Goal: Task Accomplishment & Management: Complete application form

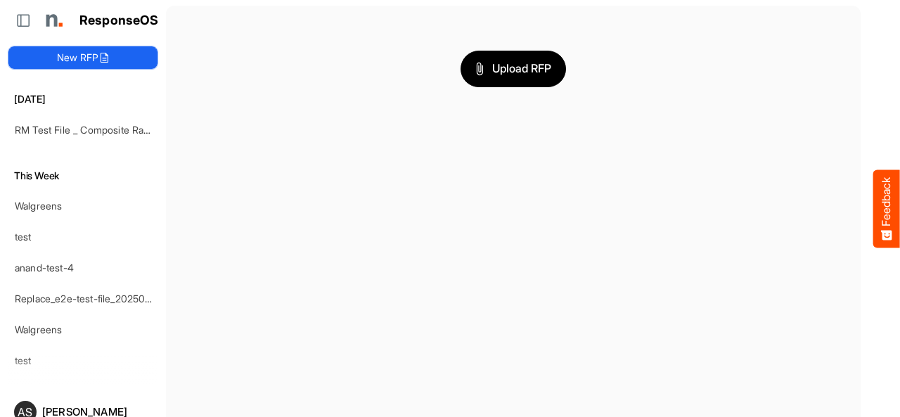
click at [63, 56] on button "New RFP" at bounding box center [82, 57] width 149 height 23
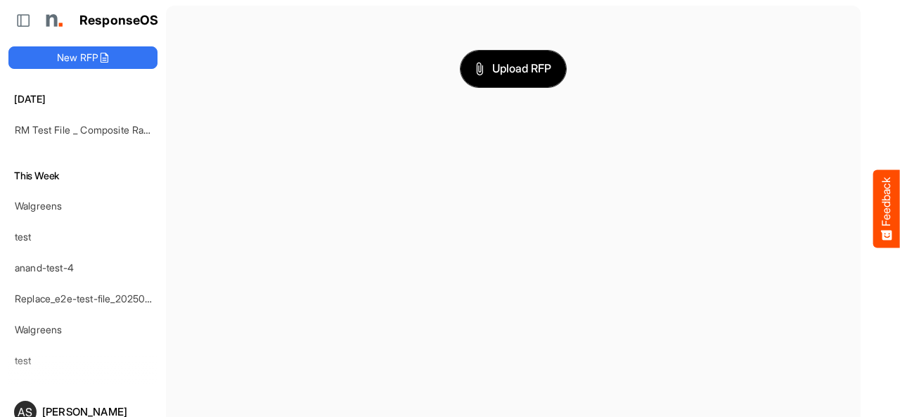
click at [520, 72] on span "Upload RFP" at bounding box center [513, 69] width 76 height 18
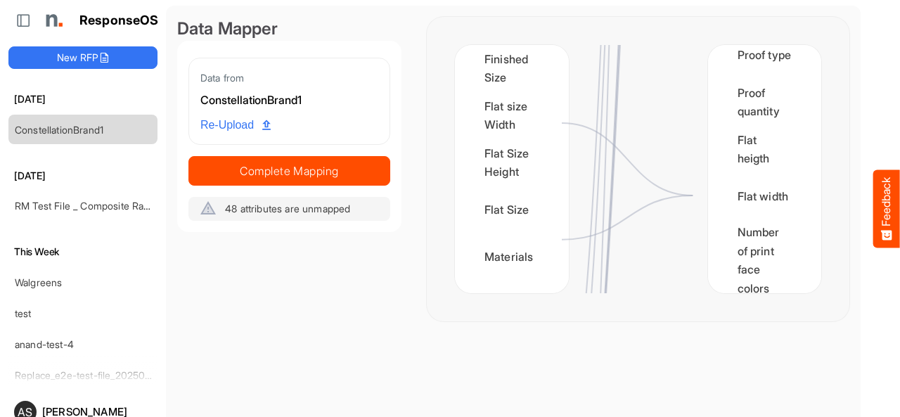
scroll to position [2276, 0]
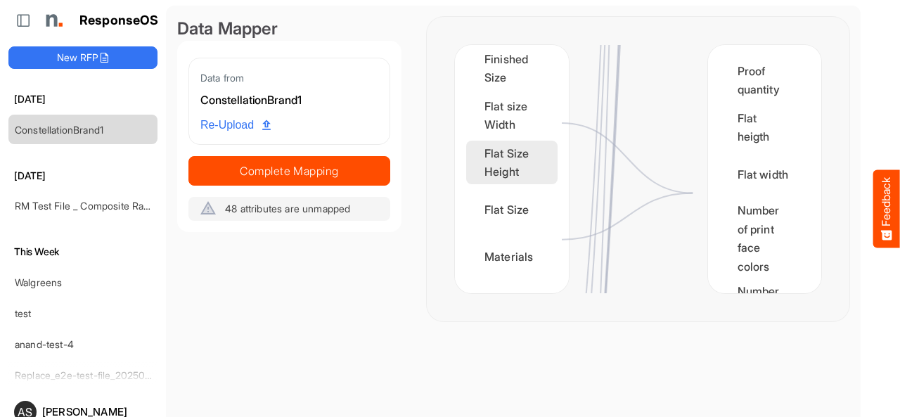
click at [520, 184] on div "Flat Size Height" at bounding box center [511, 163] width 91 height 44
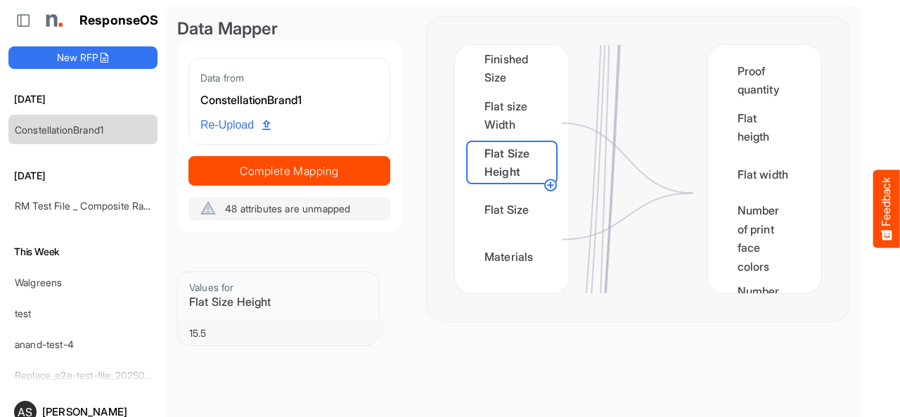
drag, startPoint x: 553, startPoint y: 186, endPoint x: 610, endPoint y: 186, distance: 57.0
click at [610, 186] on icon at bounding box center [638, 169] width 366 height 248
click at [549, 186] on circle at bounding box center [550, 184] width 17 height 17
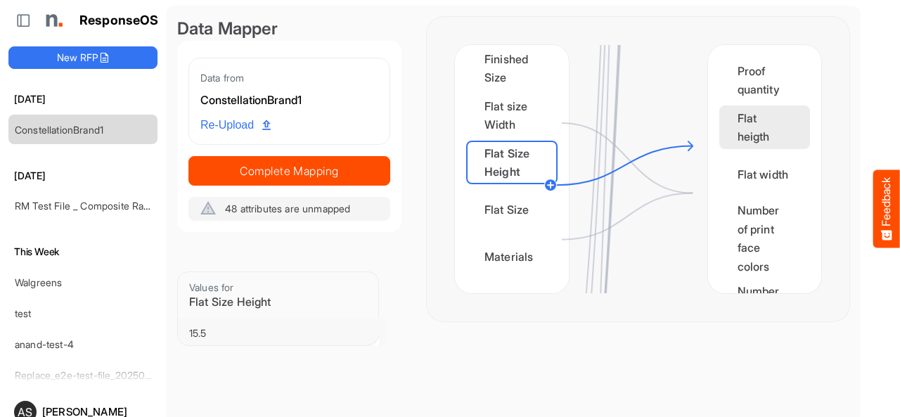
click at [730, 147] on div "Flat heigth" at bounding box center [764, 127] width 91 height 44
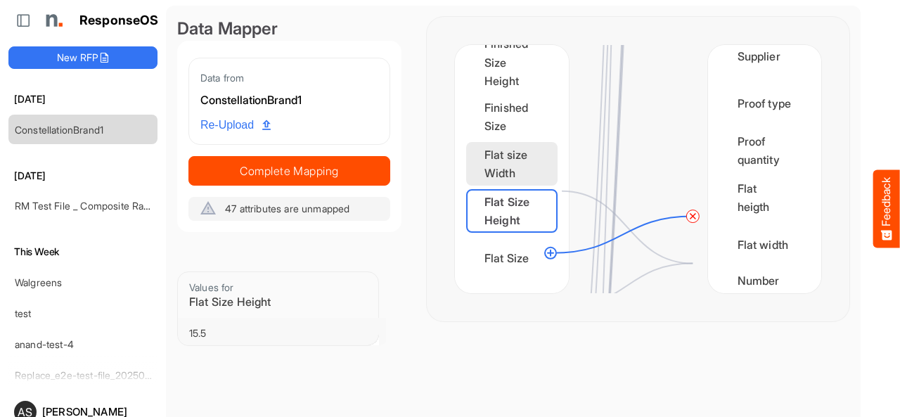
scroll to position [281, 0]
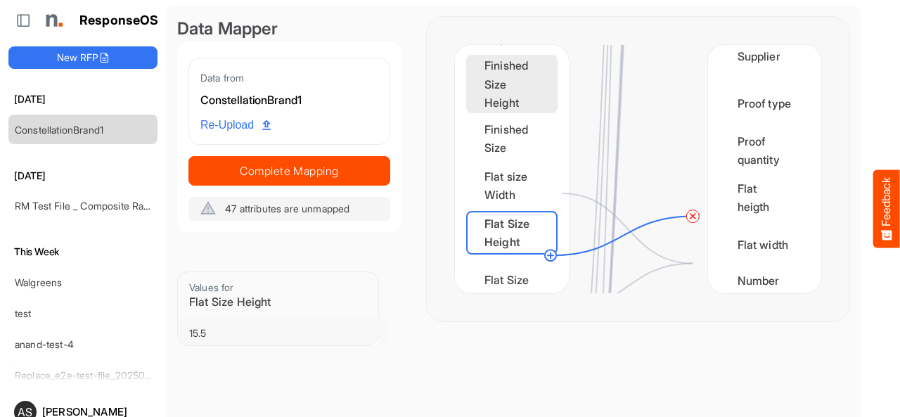
click at [536, 79] on div "Finished Size Height" at bounding box center [511, 84] width 91 height 58
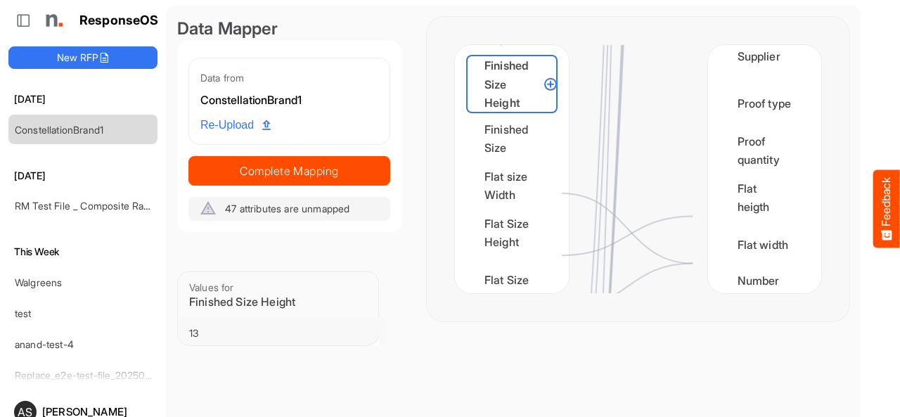
click at [551, 84] on circle at bounding box center [550, 84] width 17 height 17
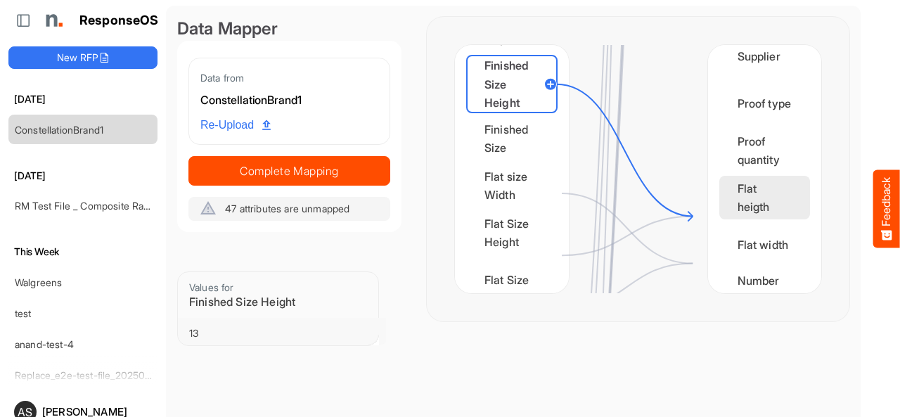
click at [719, 219] on div "Flat heigth" at bounding box center [764, 198] width 91 height 44
click at [662, 110] on div at bounding box center [638, 169] width 139 height 248
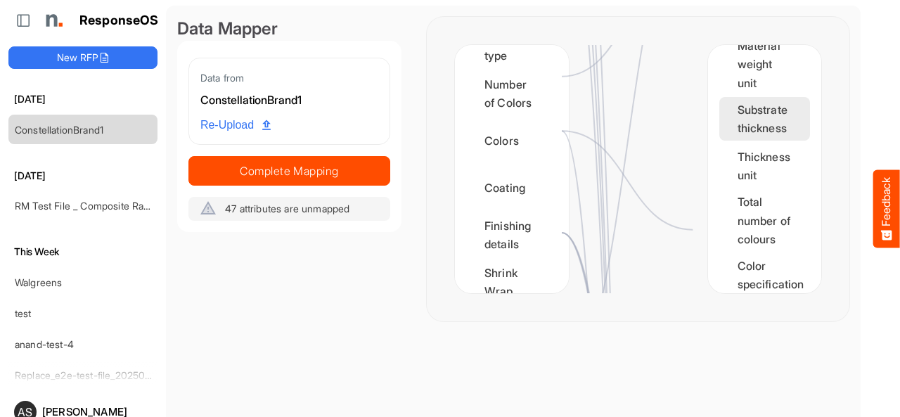
scroll to position [378, 0]
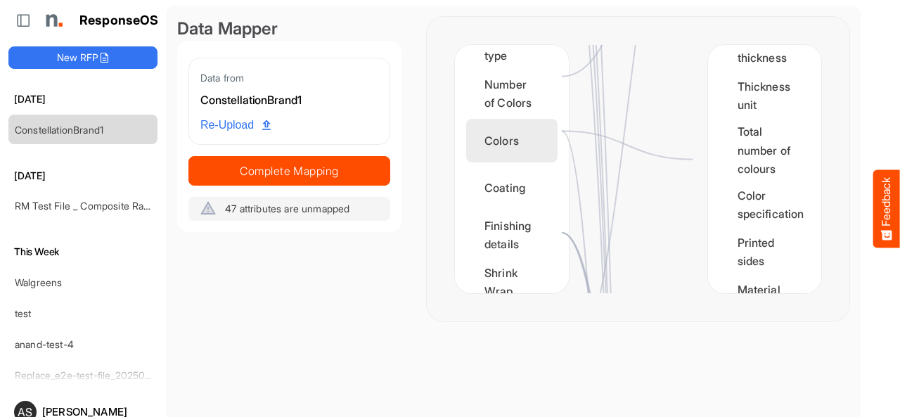
click at [523, 162] on div "Colors" at bounding box center [511, 141] width 91 height 44
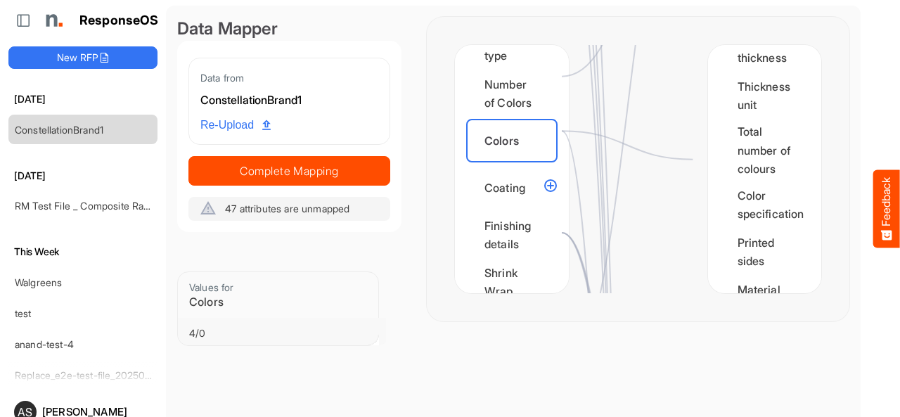
click at [548, 186] on circle at bounding box center [550, 185] width 17 height 17
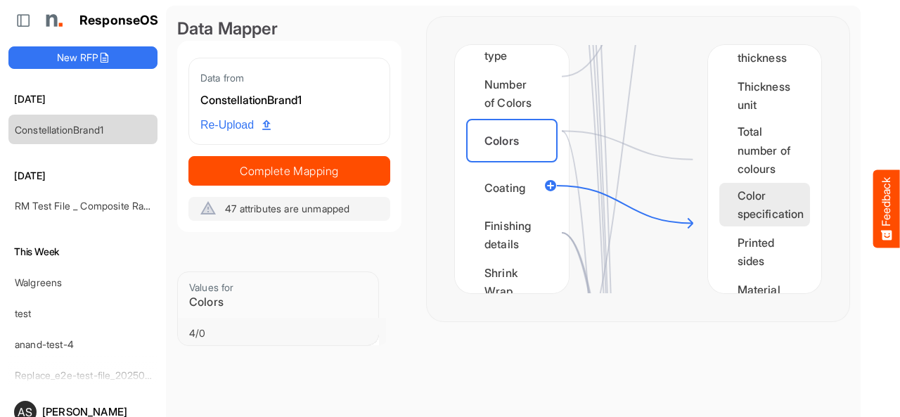
click at [743, 226] on div "Color specification" at bounding box center [764, 205] width 91 height 44
click at [674, 247] on div at bounding box center [638, 169] width 139 height 248
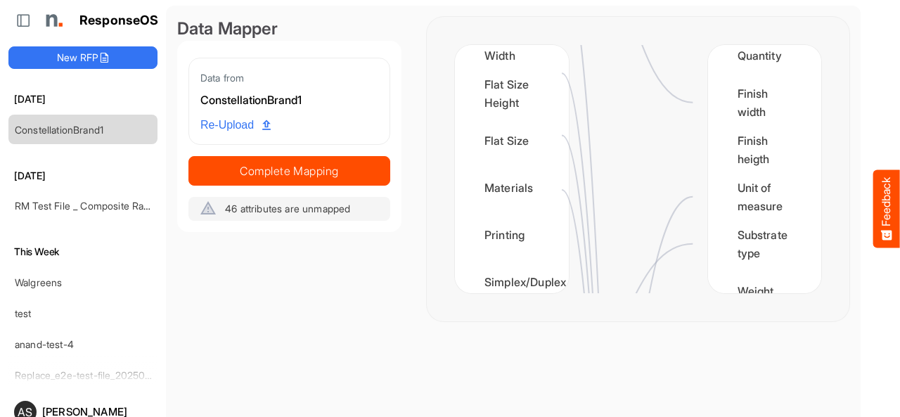
scroll to position [399, 0]
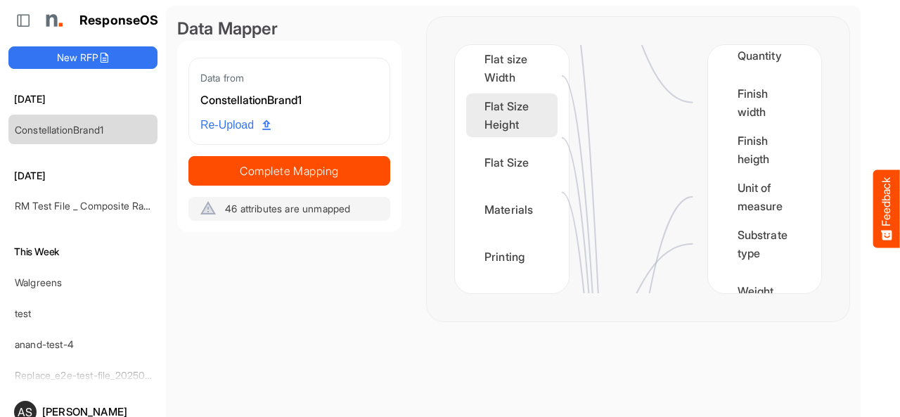
click at [518, 134] on div "Flat Size Height" at bounding box center [511, 116] width 91 height 44
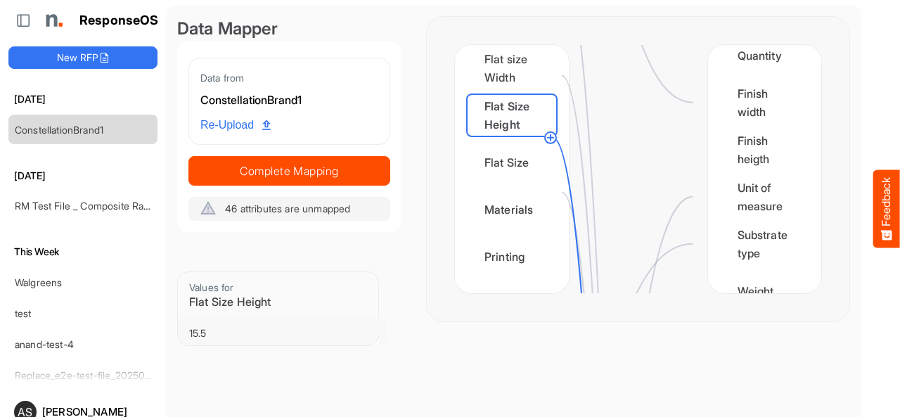
click at [548, 139] on circle at bounding box center [550, 137] width 17 height 17
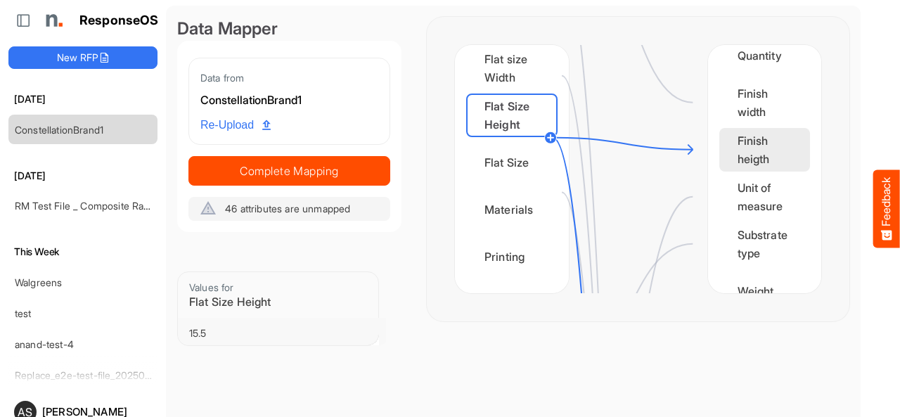
click at [724, 148] on div "Finish heigth" at bounding box center [764, 150] width 91 height 44
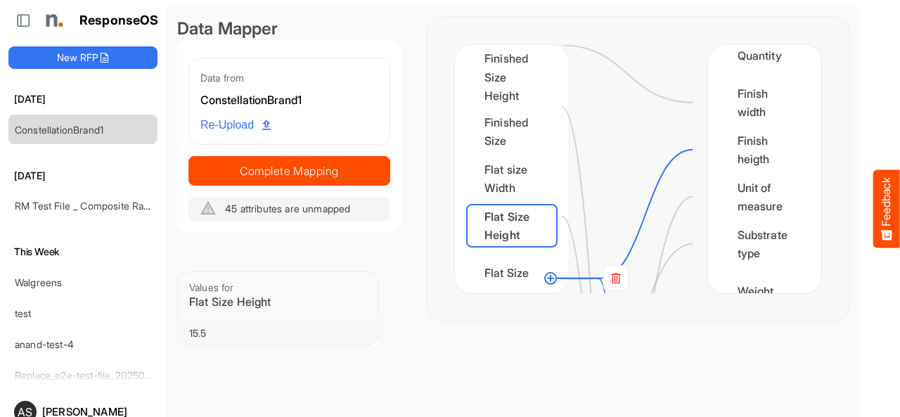
scroll to position [258, 0]
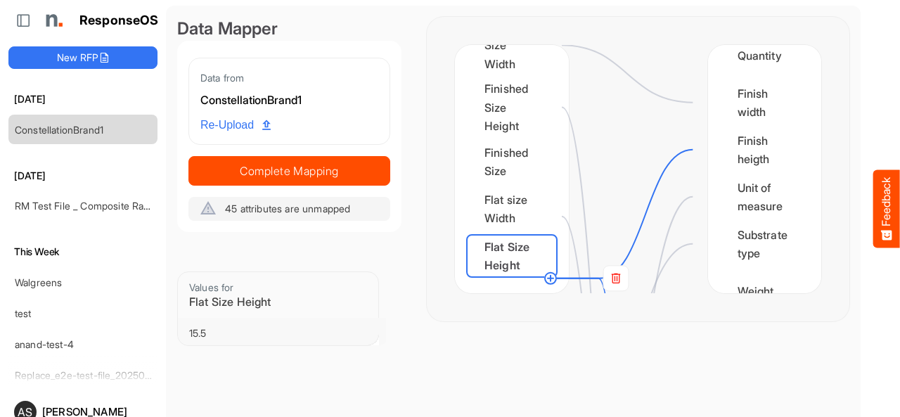
click at [629, 96] on div at bounding box center [638, 169] width 139 height 248
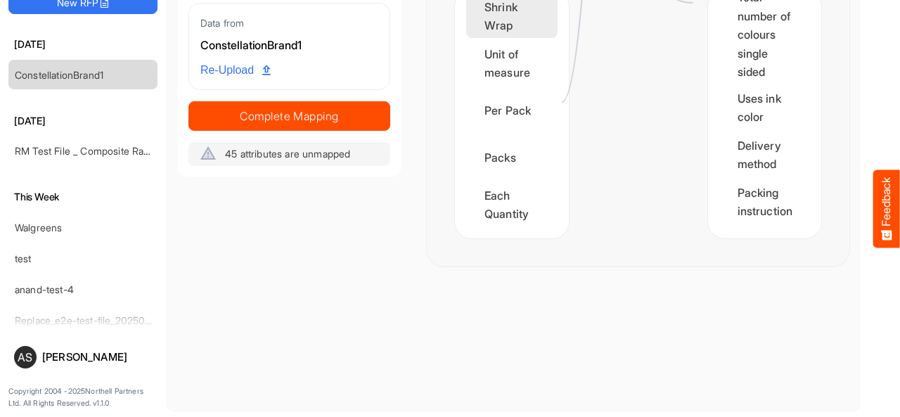
scroll to position [961, 0]
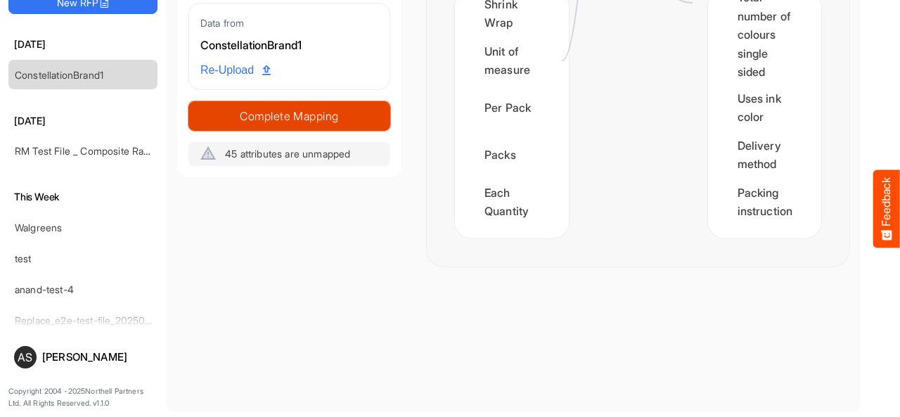
click at [298, 122] on span "Complete Mapping" at bounding box center [289, 116] width 200 height 20
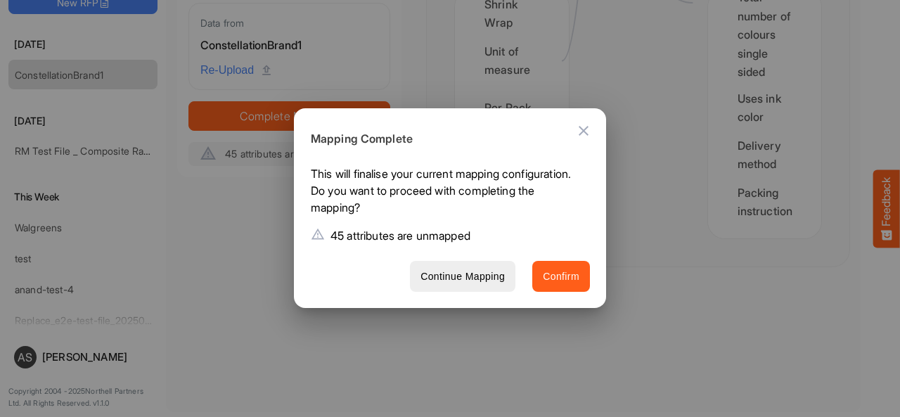
click at [571, 279] on span "Confirm" at bounding box center [561, 277] width 37 height 18
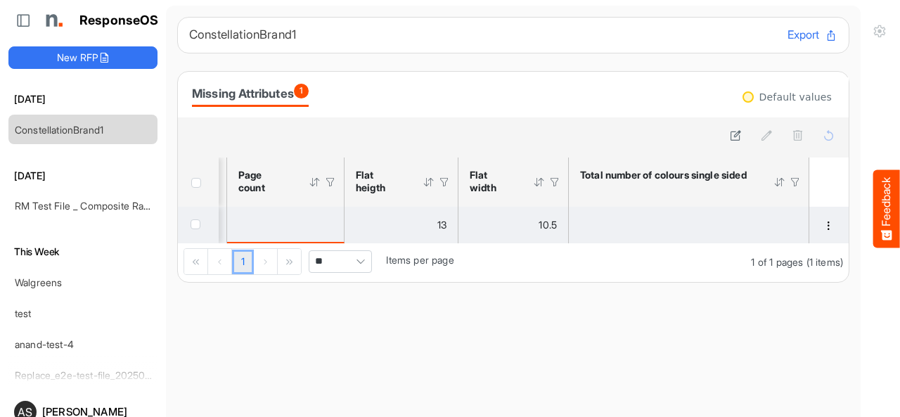
drag, startPoint x: 788, startPoint y: 241, endPoint x: 734, endPoint y: 241, distance: 53.4
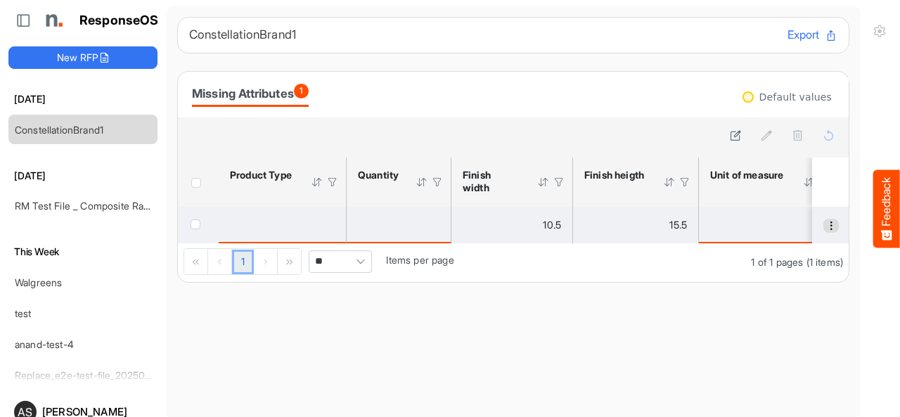
click at [823, 229] on button "dropdownbutton" at bounding box center [830, 226] width 15 height 14
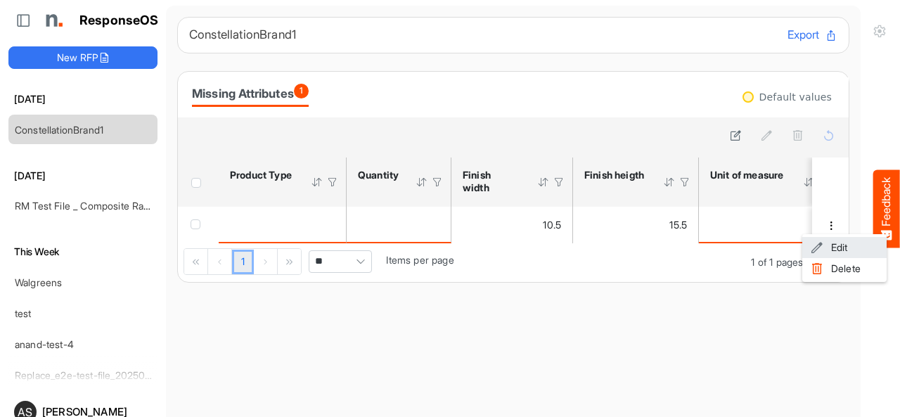
click at [822, 250] on span at bounding box center [817, 247] width 13 height 21
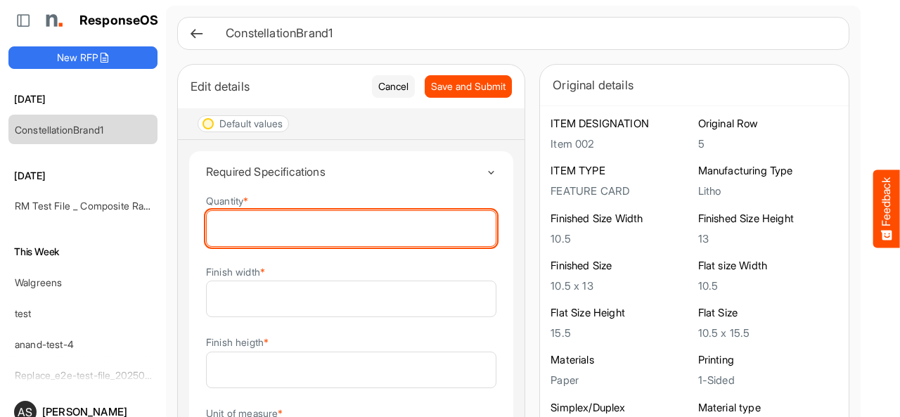
click at [321, 217] on input "Quantity *" at bounding box center [351, 228] width 289 height 35
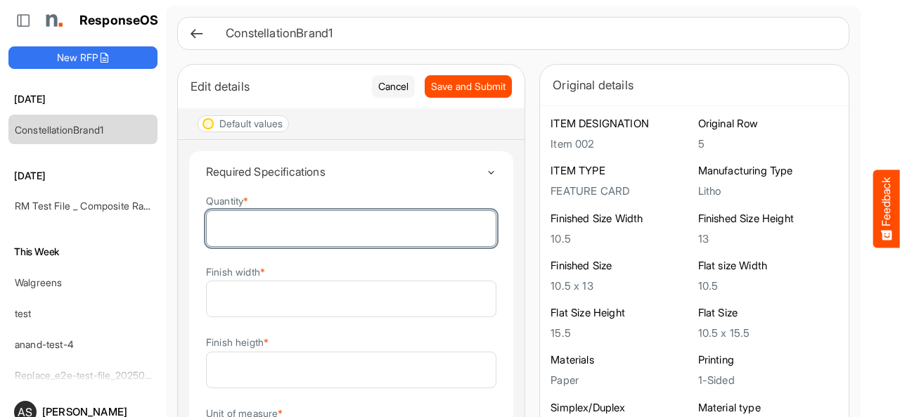
type input "**"
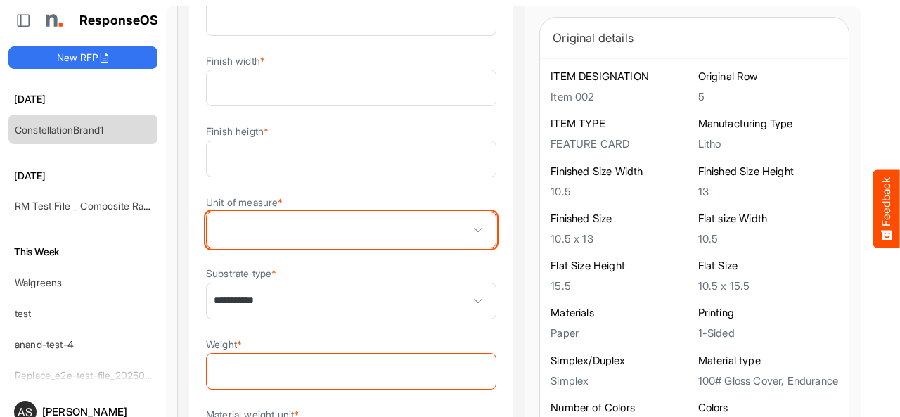
click at [401, 229] on span at bounding box center [351, 229] width 289 height 35
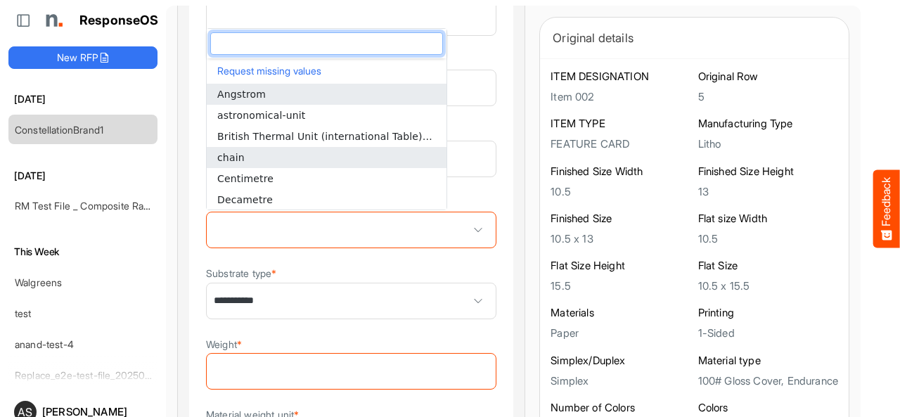
click at [332, 160] on li "chain" at bounding box center [327, 157] width 240 height 21
type input "*****"
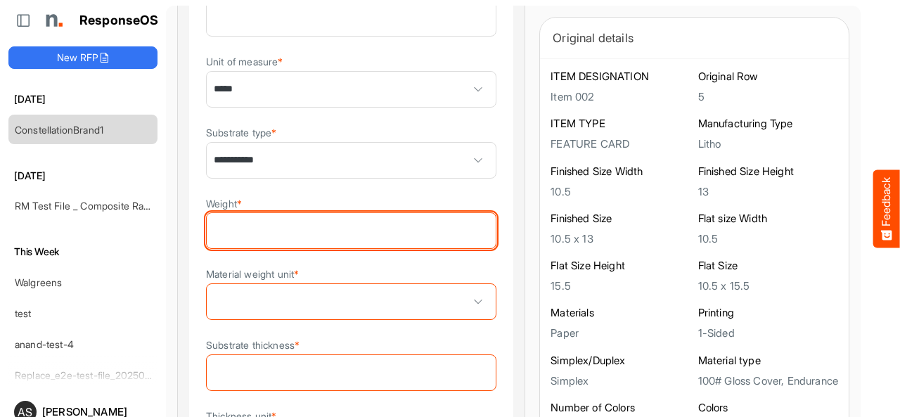
click at [387, 226] on input "Weight *" at bounding box center [351, 230] width 289 height 35
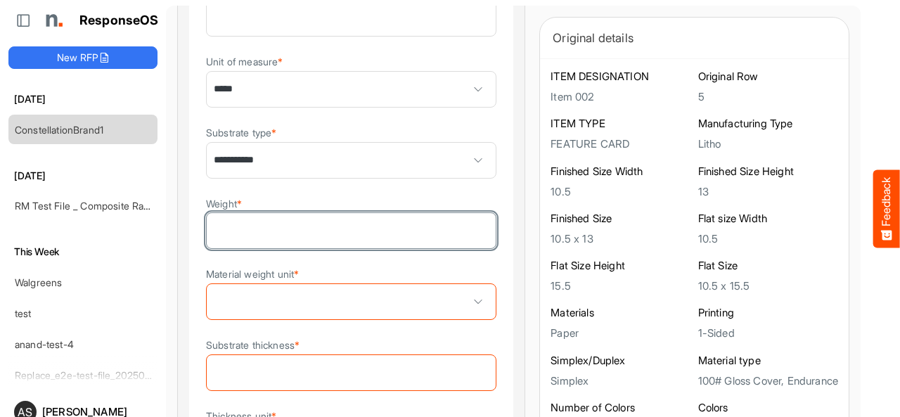
type input "**"
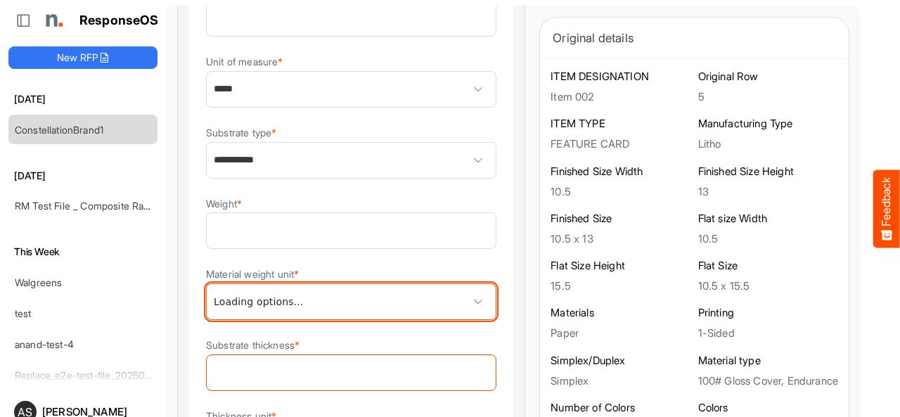
click at [409, 302] on span at bounding box center [351, 301] width 289 height 35
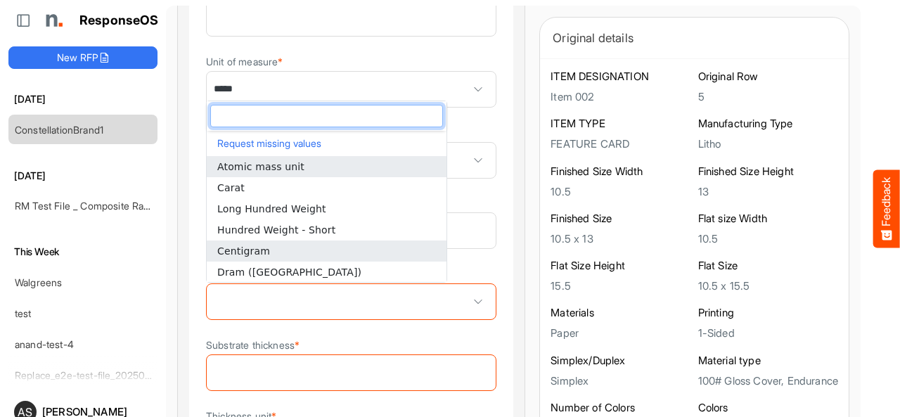
click at [380, 254] on li "Centigram" at bounding box center [327, 250] width 240 height 21
type input "*********"
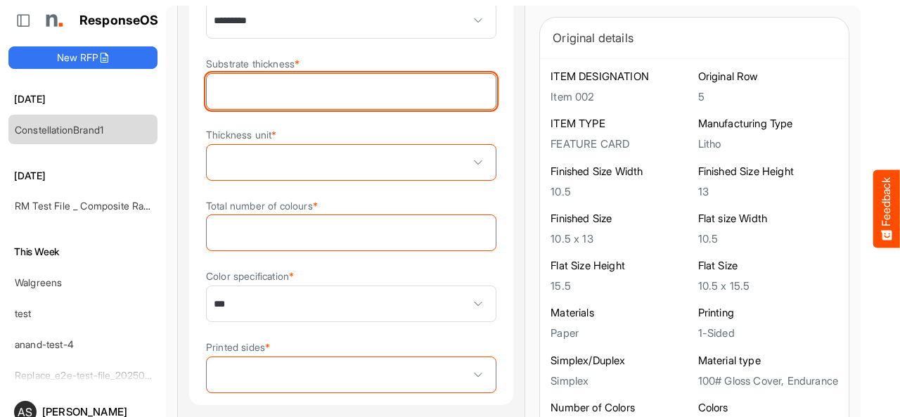
click at [358, 91] on input "Substrate thickness *" at bounding box center [351, 91] width 289 height 35
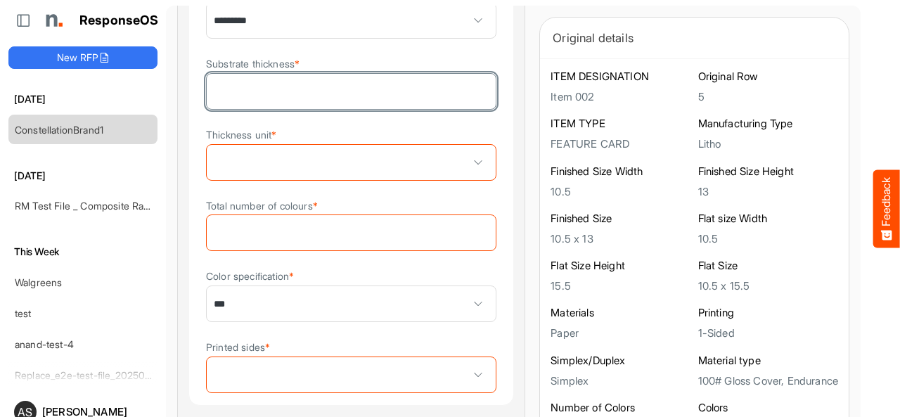
type input "**"
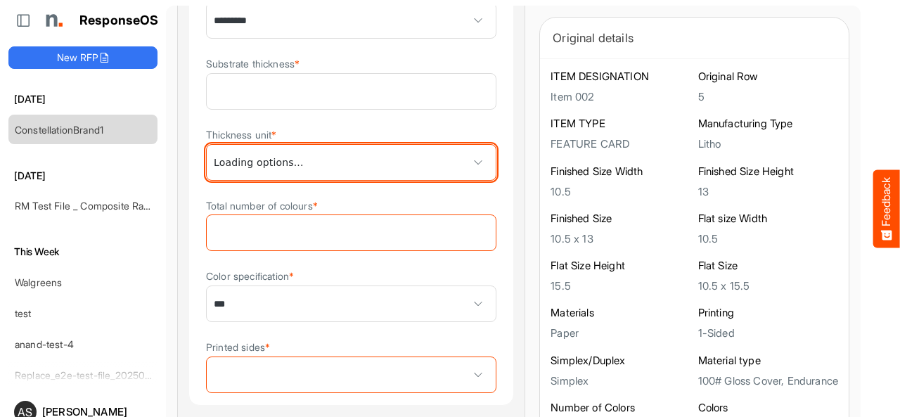
click at [356, 168] on span at bounding box center [351, 162] width 289 height 35
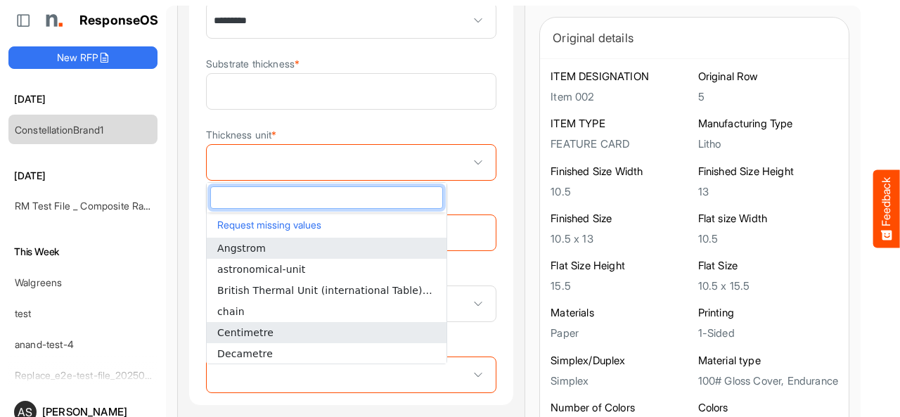
click at [313, 330] on li "Centimetre" at bounding box center [327, 332] width 240 height 21
type input "**********"
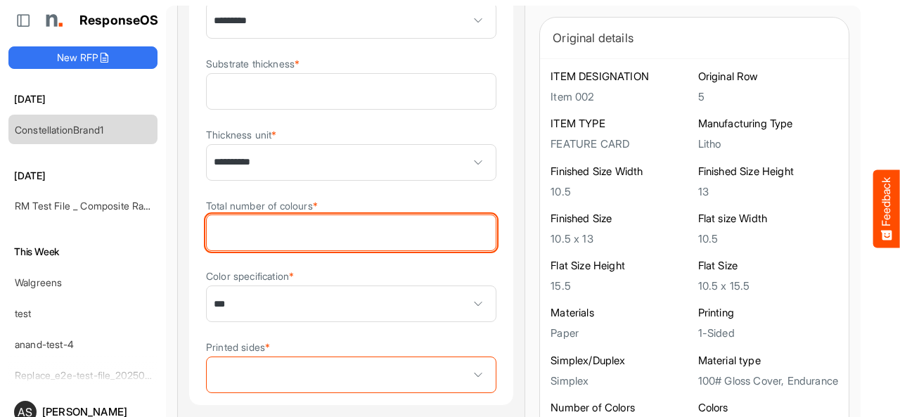
click at [399, 236] on input "Total number of colours *" at bounding box center [351, 232] width 289 height 35
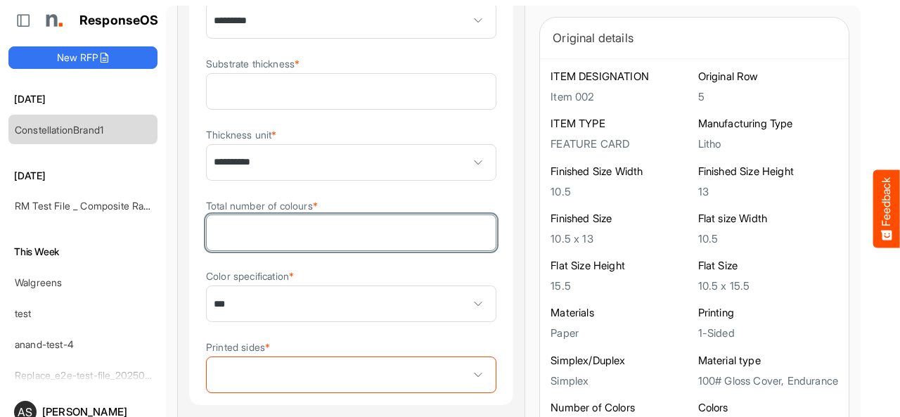
type input "*"
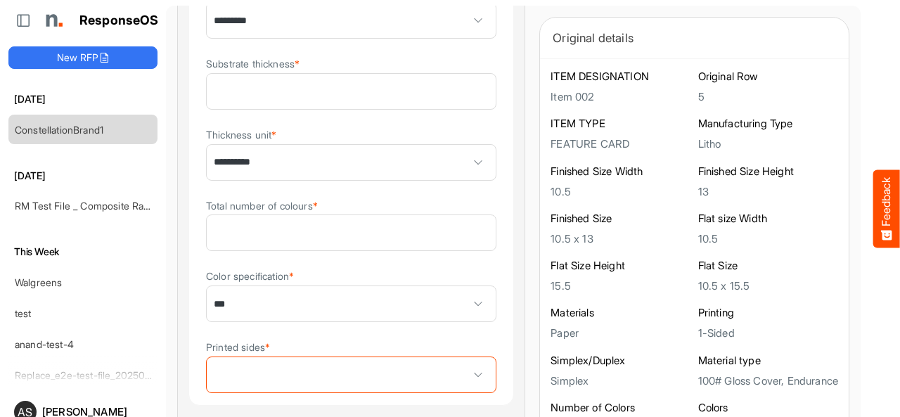
click at [482, 257] on div "**********" at bounding box center [351, 398] width 347 height 1782
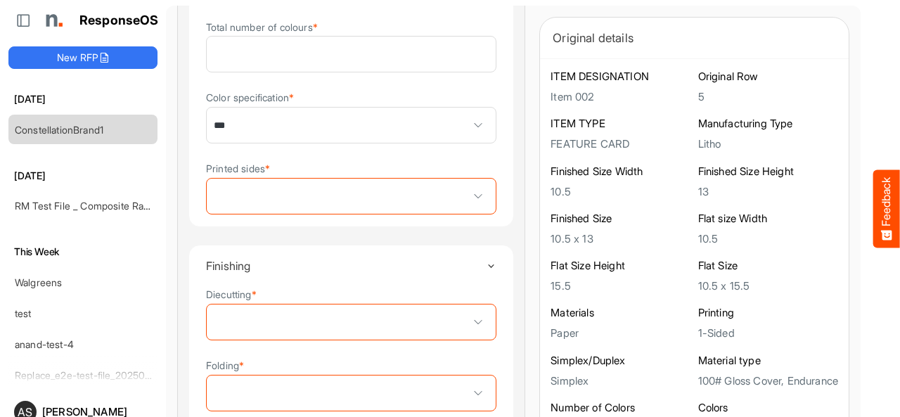
scroll to position [844, 0]
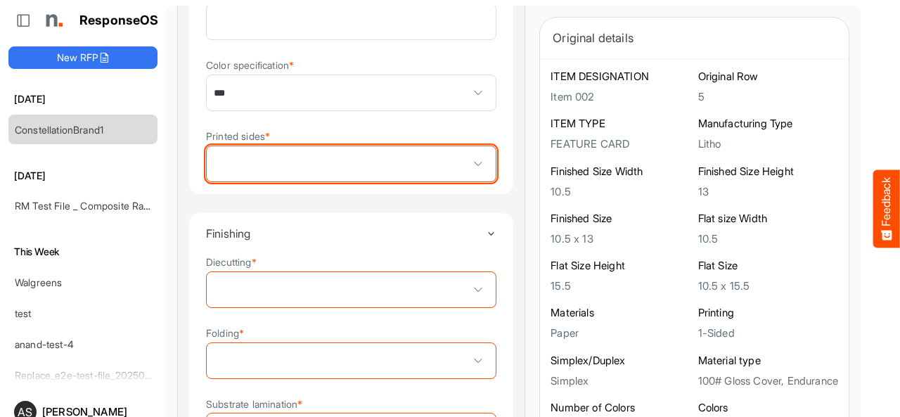
click at [359, 170] on span at bounding box center [351, 163] width 289 height 35
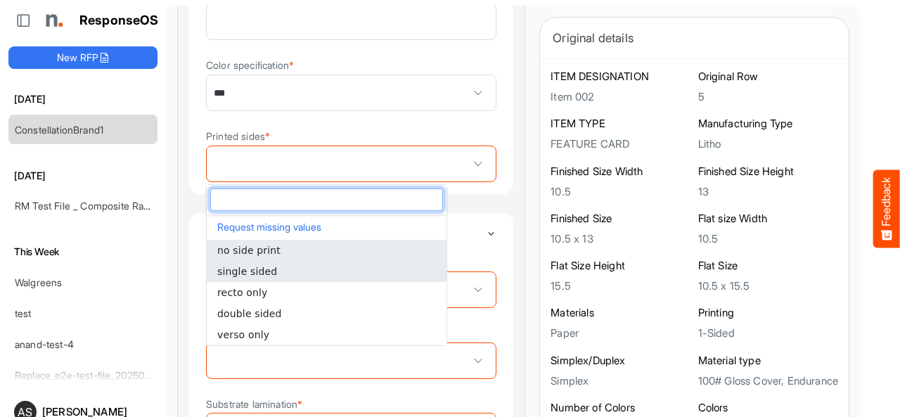
click at [323, 278] on li "single sided" at bounding box center [327, 271] width 240 height 21
type input "**********"
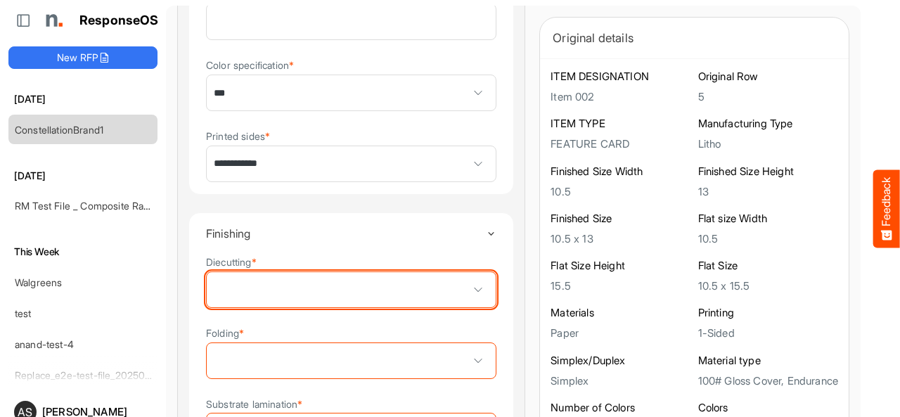
click at [468, 299] on span at bounding box center [478, 289] width 21 height 21
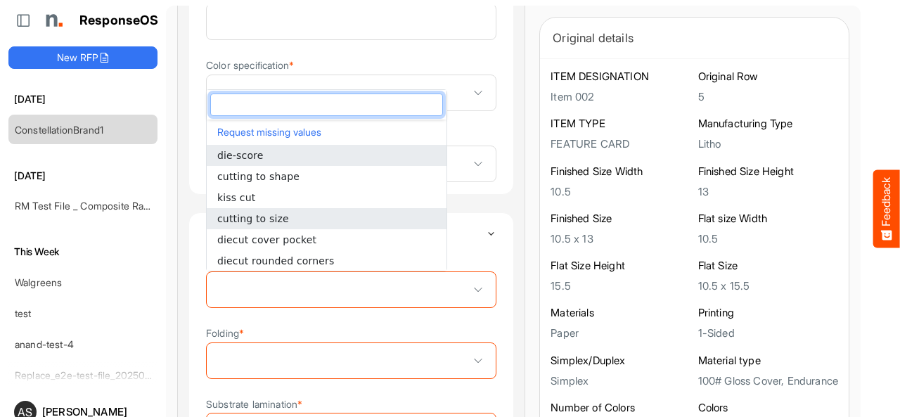
click at [306, 219] on li "cutting to size" at bounding box center [327, 218] width 240 height 21
type input "**********"
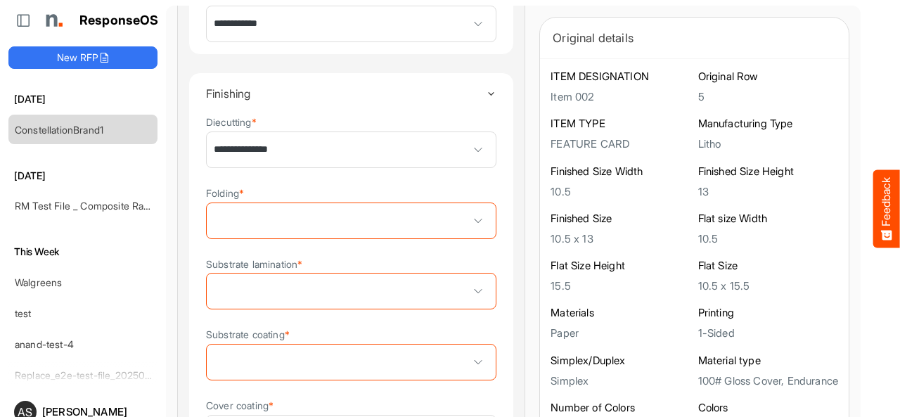
scroll to position [984, 0]
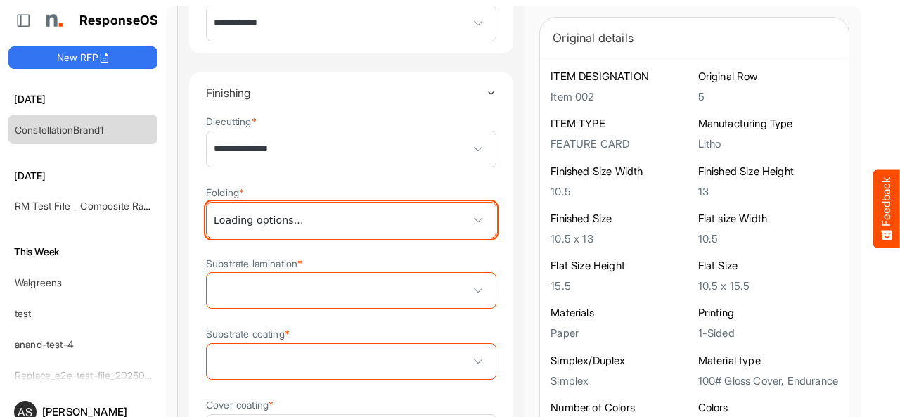
click at [380, 223] on span at bounding box center [351, 220] width 289 height 35
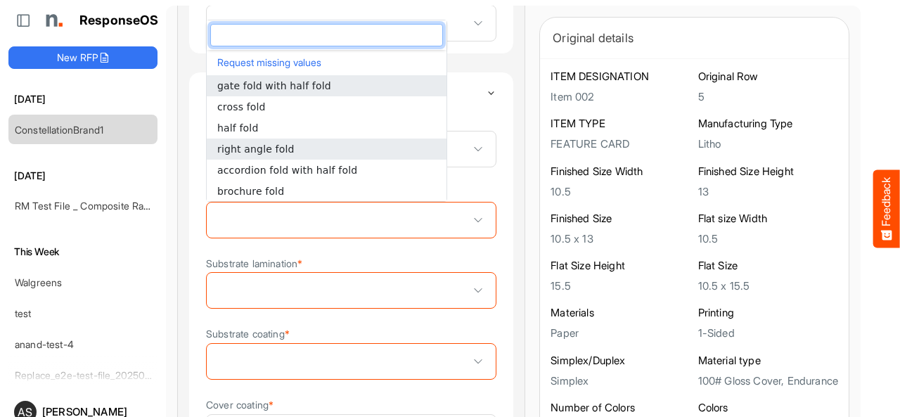
click at [334, 153] on li "right angle fold" at bounding box center [327, 149] width 240 height 21
type input "**********"
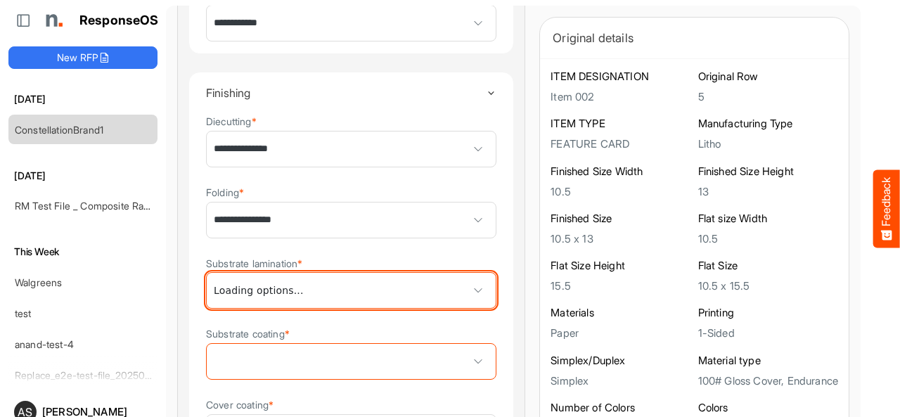
click at [468, 296] on span at bounding box center [478, 290] width 21 height 21
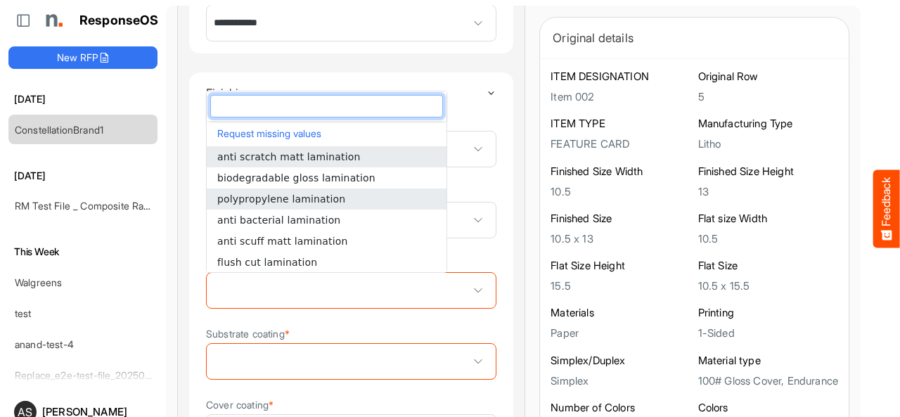
click at [312, 204] on span "polypropylene lamination" at bounding box center [281, 198] width 128 height 11
type input "**********"
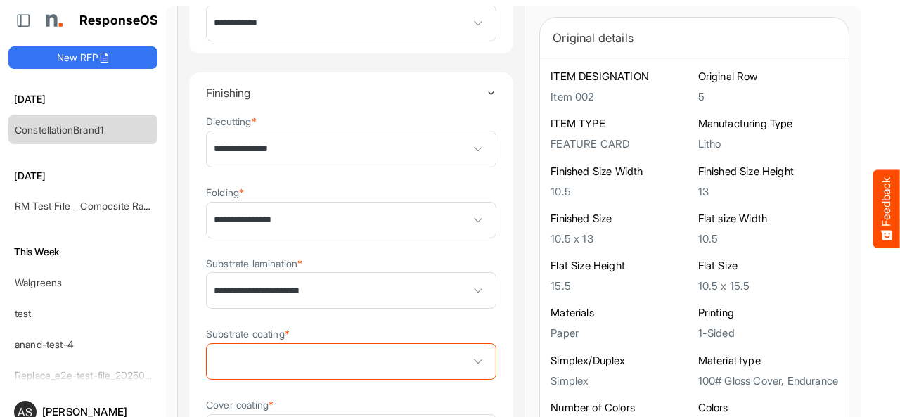
click at [470, 267] on details "**********" at bounding box center [351, 303] width 326 height 463
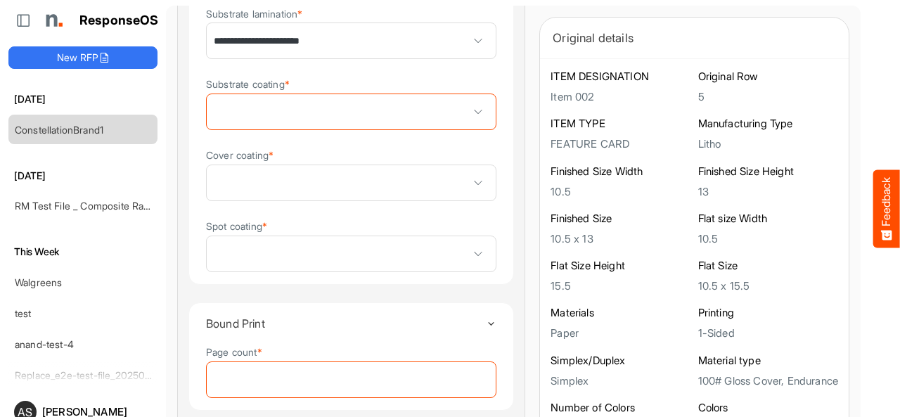
scroll to position [1266, 0]
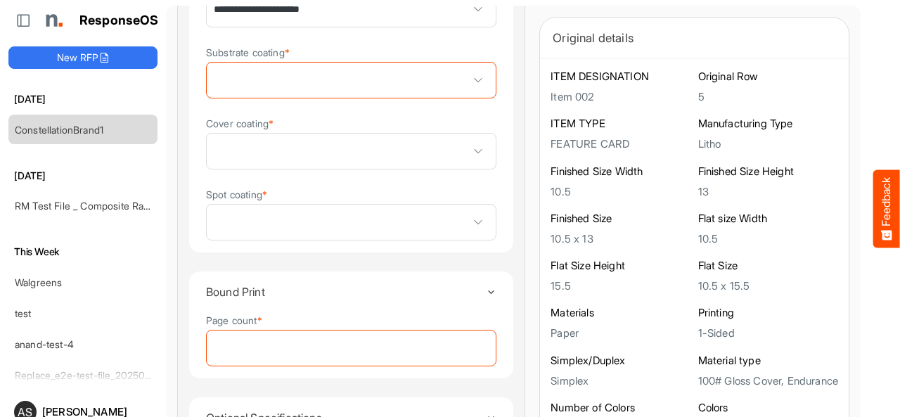
click at [359, 94] on span at bounding box center [351, 80] width 289 height 35
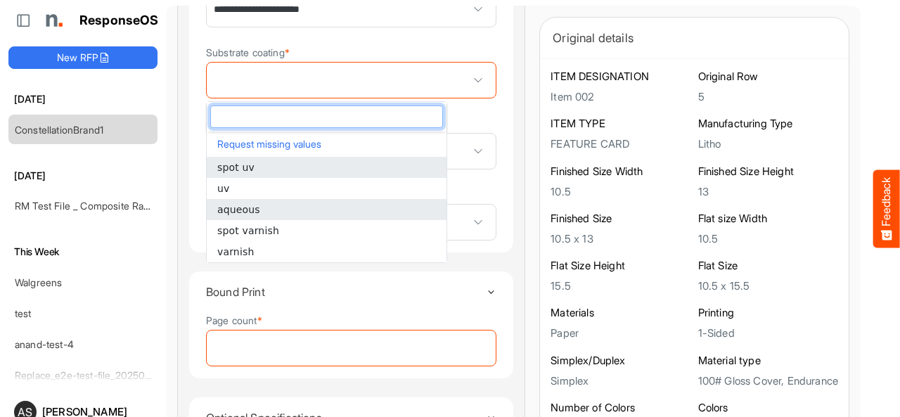
click at [321, 205] on li "aqueous" at bounding box center [327, 209] width 240 height 21
type input "*******"
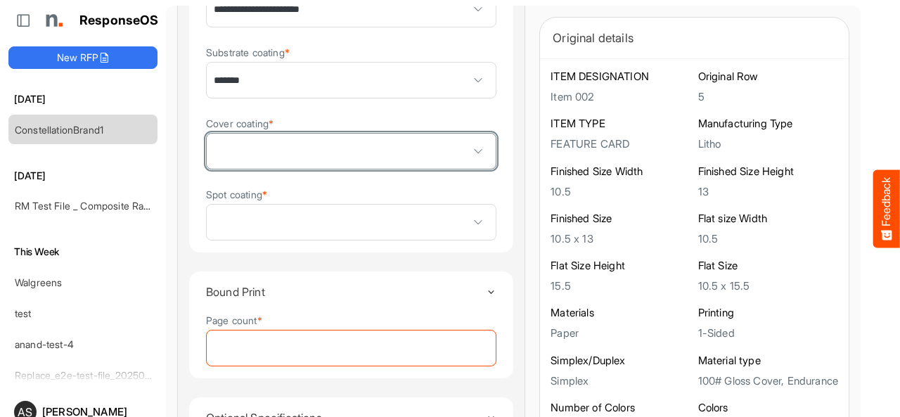
click at [397, 153] on span at bounding box center [351, 151] width 289 height 35
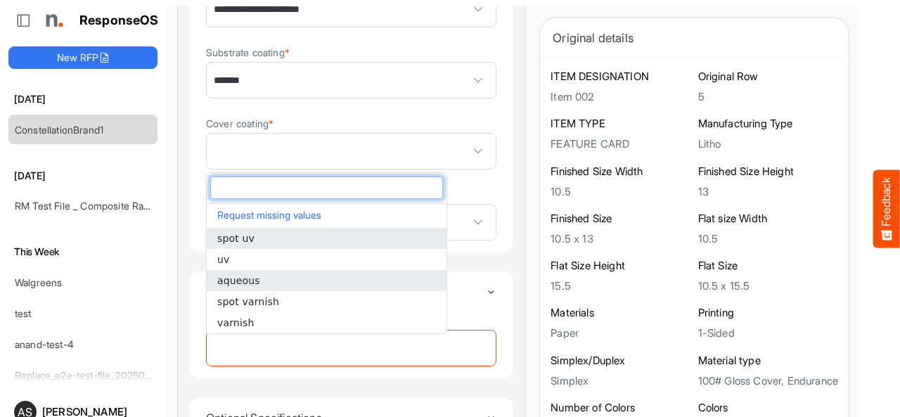
click at [328, 286] on li "aqueous" at bounding box center [327, 280] width 240 height 21
type input "*******"
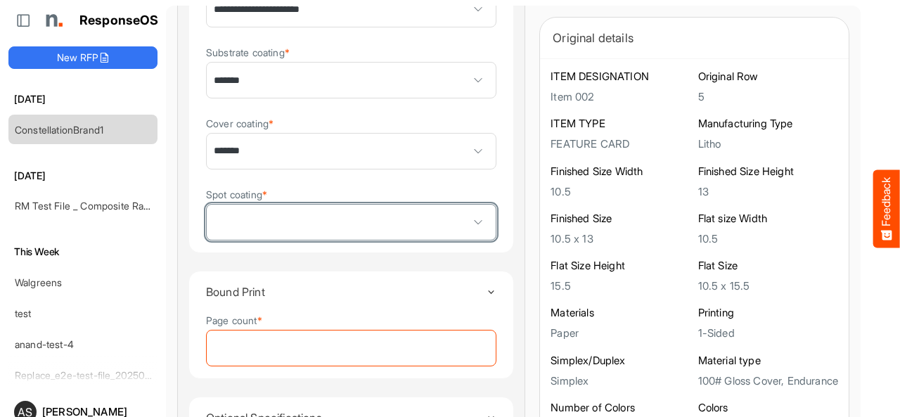
click at [362, 233] on span at bounding box center [351, 222] width 289 height 35
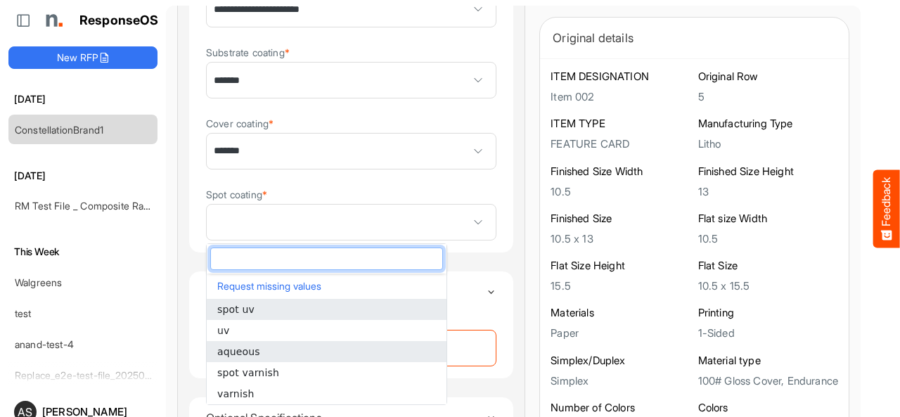
click at [314, 356] on li "aqueous" at bounding box center [327, 351] width 240 height 21
type input "*******"
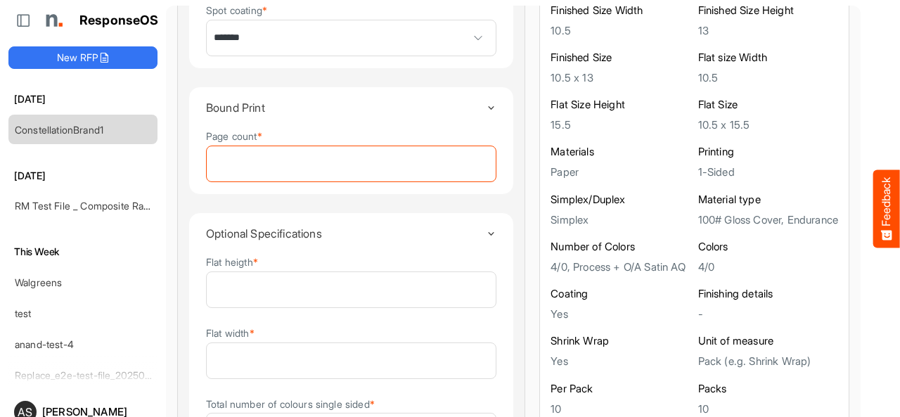
scroll to position [1469, 0]
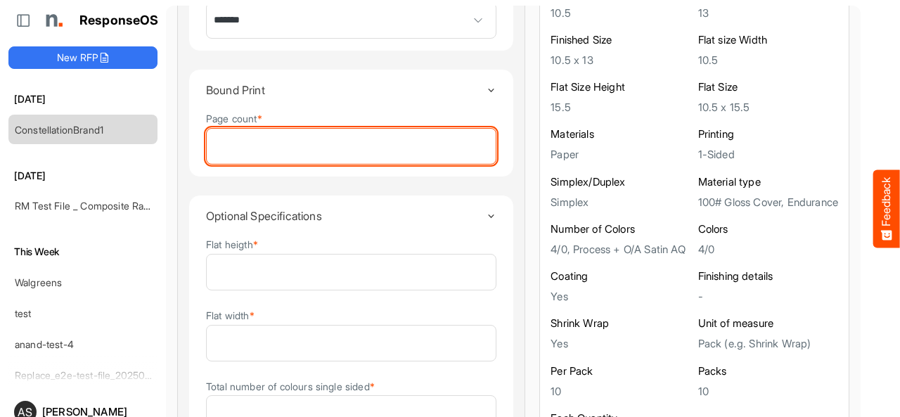
click at [352, 153] on input "Page count *" at bounding box center [351, 146] width 289 height 35
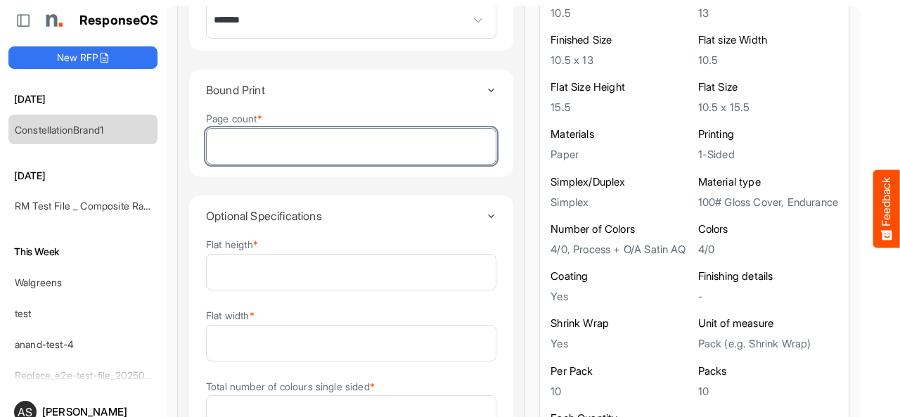
type input "*"
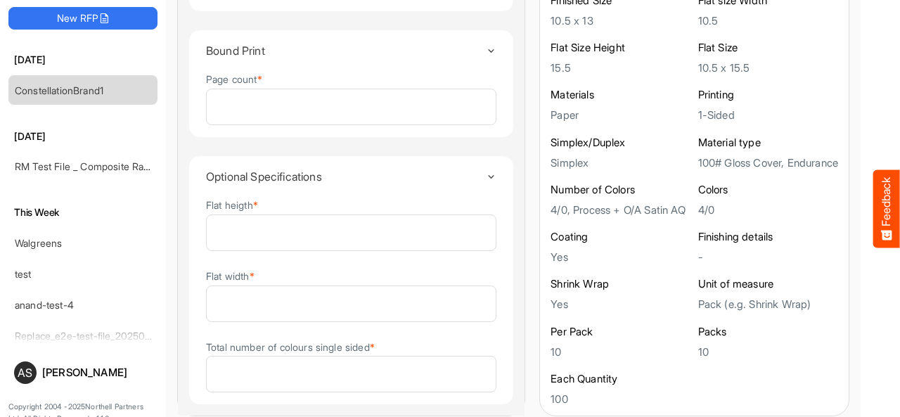
scroll to position [55, 0]
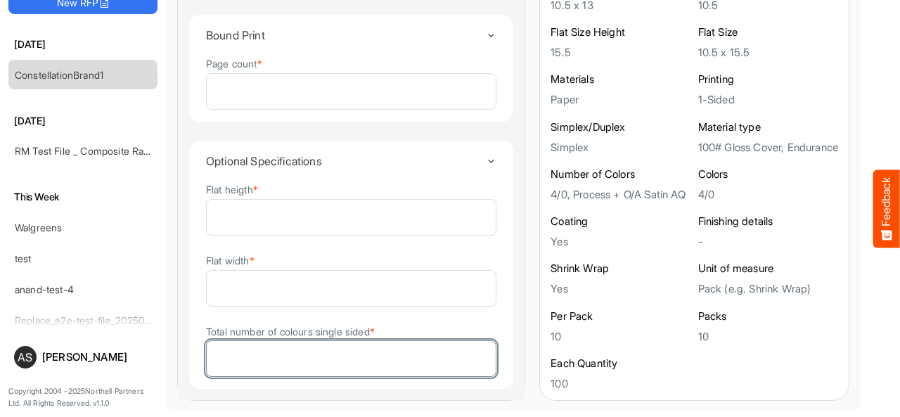
click at [392, 352] on input "Total number of colours single sided *" at bounding box center [351, 358] width 289 height 35
type input "*"
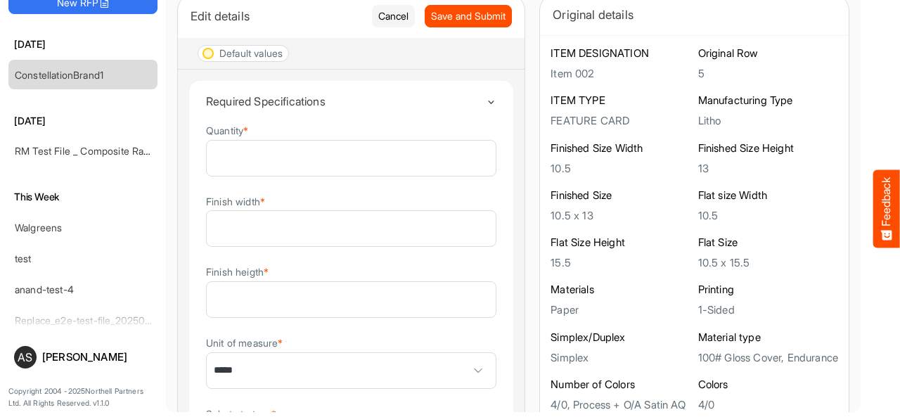
scroll to position [0, 0]
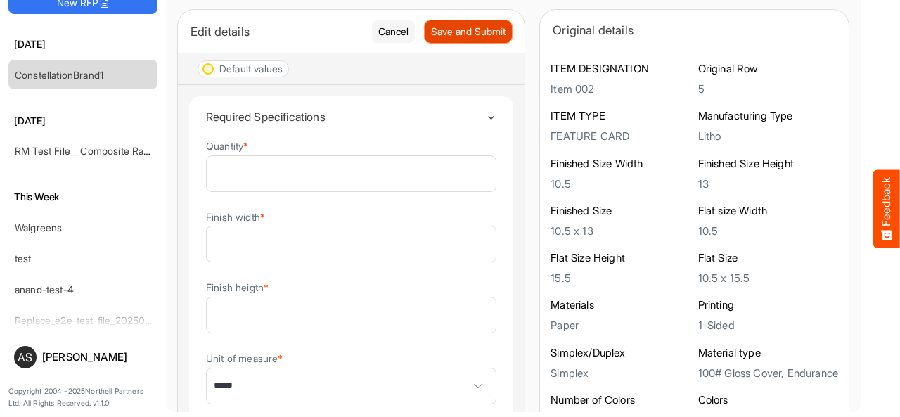
click at [431, 28] on span "Save and Submit" at bounding box center [468, 31] width 75 height 15
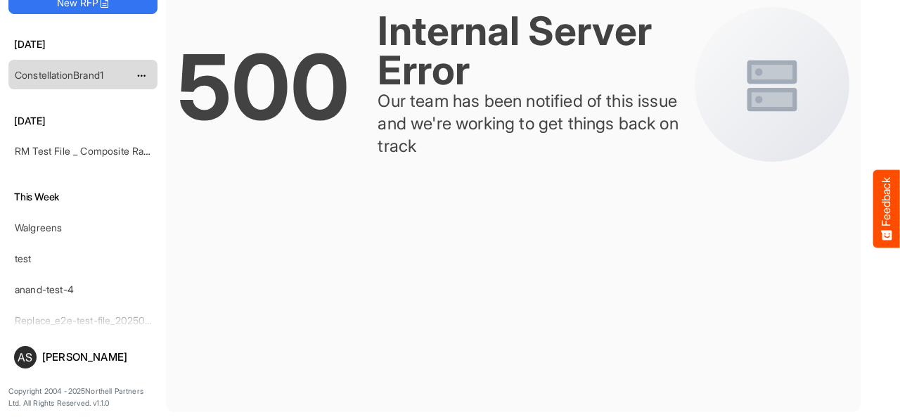
click at [100, 72] on link "ConstellationBrand1" at bounding box center [59, 75] width 89 height 12
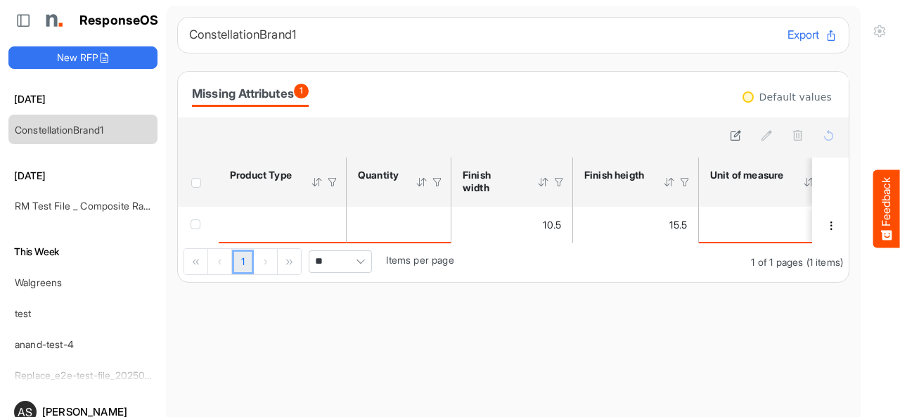
click at [792, 39] on button "Export" at bounding box center [813, 35] width 50 height 18
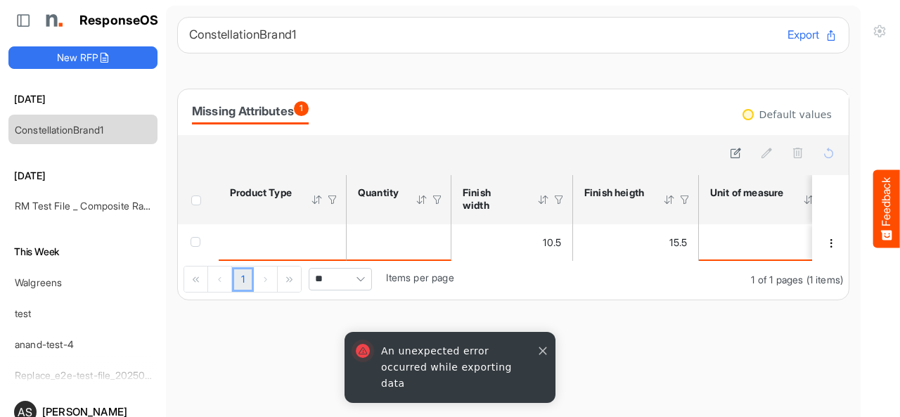
click at [541, 358] on button "button" at bounding box center [543, 351] width 14 height 14
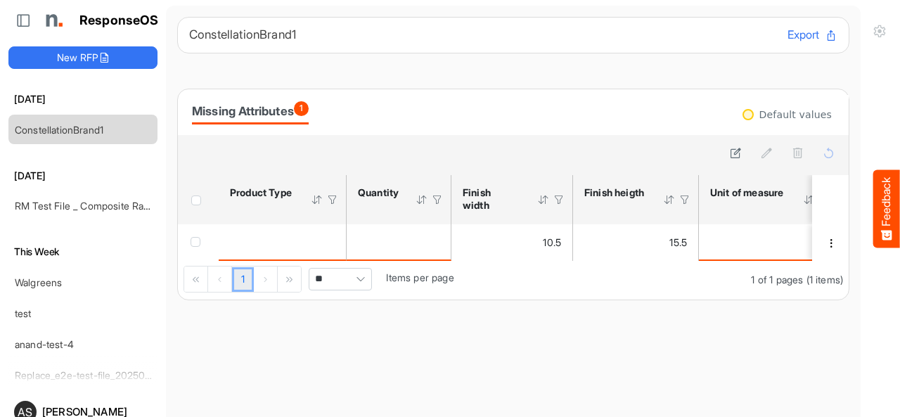
drag, startPoint x: 293, startPoint y: 259, endPoint x: 322, endPoint y: 264, distance: 29.8
click at [322, 261] on div "10.5 15.5 gloss cover 4/0 13 10.5" at bounding box center [513, 242] width 671 height 37
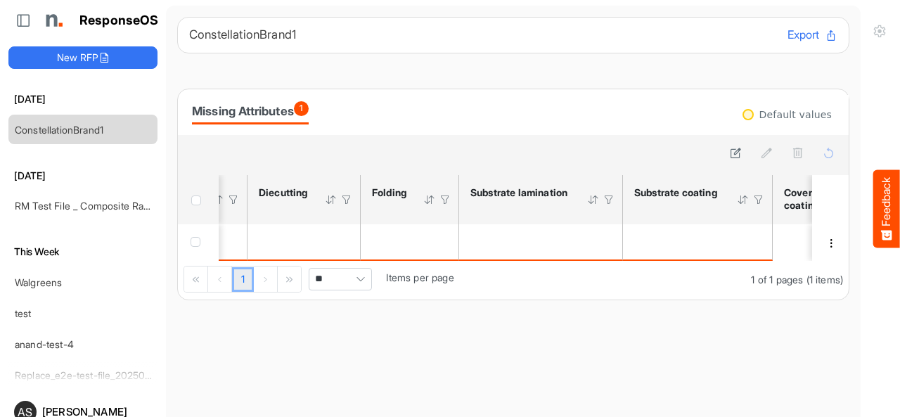
scroll to position [0, 1848]
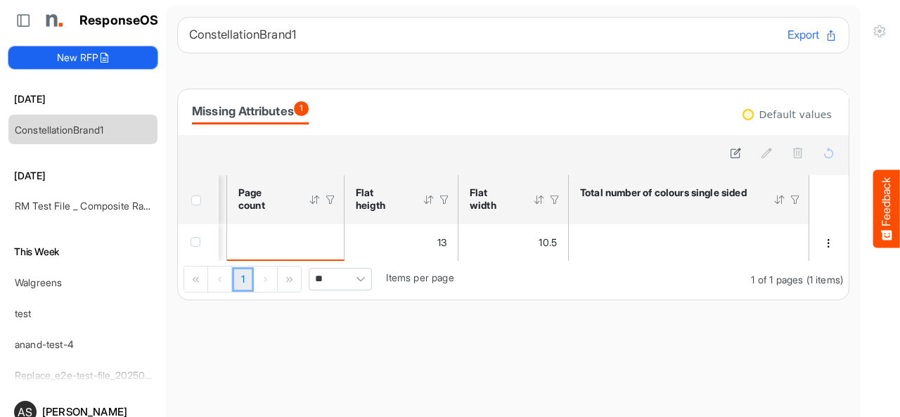
click at [114, 59] on button "New RFP" at bounding box center [82, 57] width 149 height 23
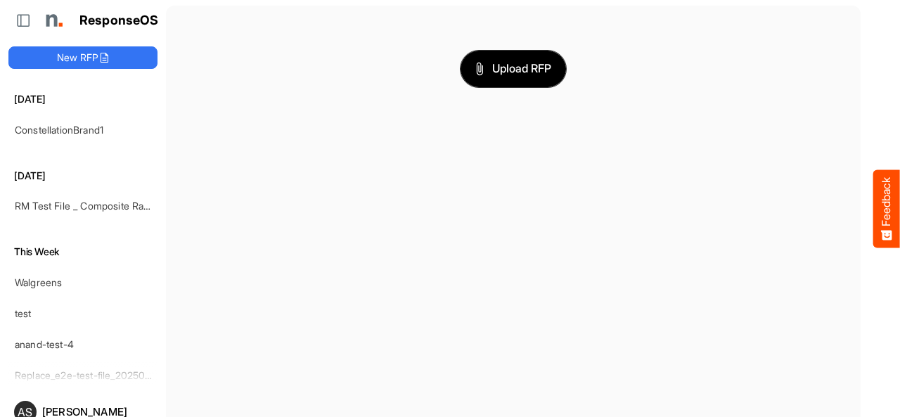
click at [494, 79] on button "Upload RFP" at bounding box center [513, 69] width 105 height 37
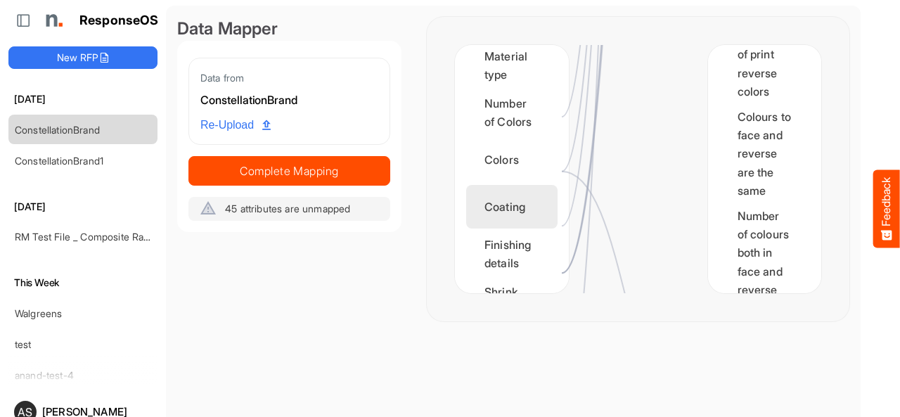
scroll to position [703, 0]
